Goal: Transaction & Acquisition: Purchase product/service

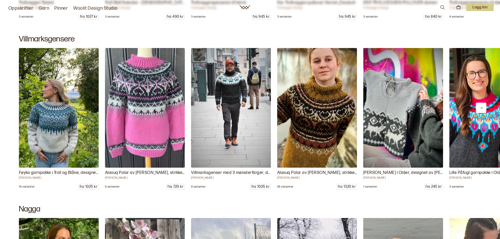
scroll to position [3150, 0]
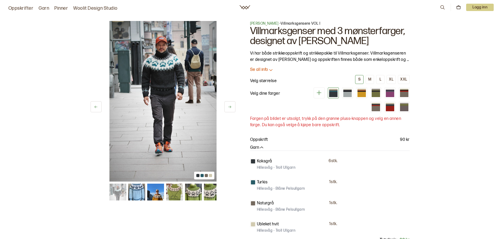
click at [419, 51] on div "1 av 16 1 av 16 [PERSON_NAME] - Villmarksgensere VOL I Villmarksgenser med 3 mø…" at bounding box center [250, 215] width 500 height 411
drag, startPoint x: 419, startPoint y: 51, endPoint x: 454, endPoint y: 54, distance: 34.5
click at [454, 54] on div "1 av 16 1 av 16 Linka Neumann - Villmarksgensere VOL I Villmarksgenser med 3 mø…" at bounding box center [250, 215] width 500 height 411
click at [394, 94] on div at bounding box center [390, 94] width 8 height 5
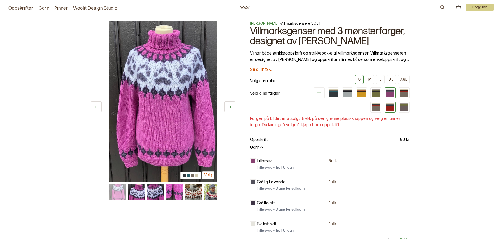
click at [391, 107] on div at bounding box center [390, 108] width 8 height 5
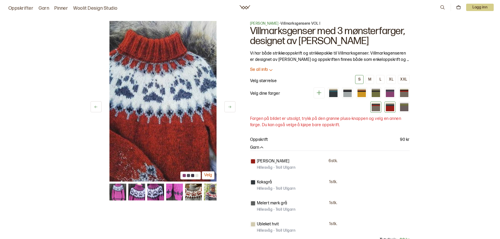
click at [379, 109] on div at bounding box center [376, 108] width 8 height 5
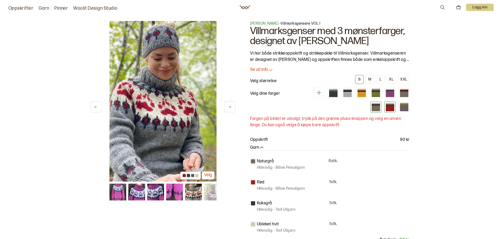
click at [389, 111] on div at bounding box center [390, 108] width 8 height 5
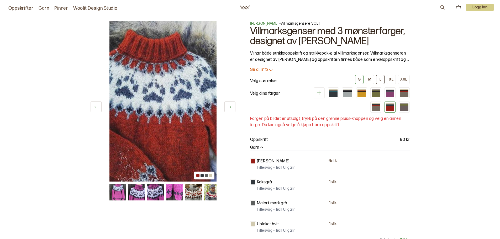
click at [383, 79] on button "L" at bounding box center [380, 79] width 8 height 9
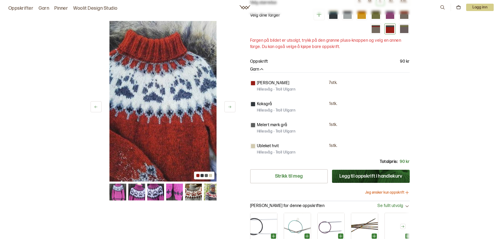
scroll to position [79, 0]
click at [288, 174] on link "Strikk til meg" at bounding box center [289, 176] width 78 height 14
click at [46, 11] on link "Garn" at bounding box center [44, 8] width 10 height 7
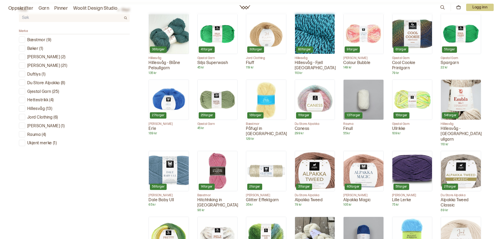
scroll to position [262, 0]
